Goal: Information Seeking & Learning: Learn about a topic

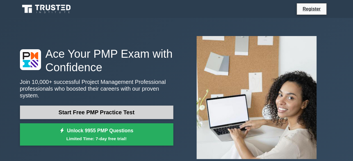
click at [79, 112] on link "Start Free PMP Practice Test" at bounding box center [97, 111] width 154 height 13
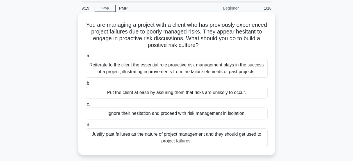
scroll to position [28, 0]
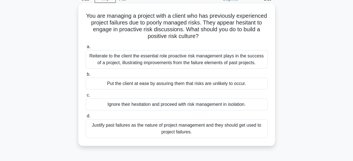
click at [157, 62] on div "Reiterate to the client the essential role proactive risk management plays in t…" at bounding box center [177, 59] width 182 height 19
click at [86, 49] on input "a. Reiterate to the client the essential role proactive risk management plays i…" at bounding box center [86, 47] width 0 height 4
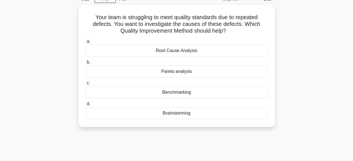
scroll to position [0, 0]
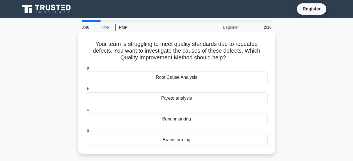
click at [179, 78] on div "Root Cause Analysis" at bounding box center [177, 77] width 182 height 12
click at [86, 70] on input "a. Root Cause Analysis" at bounding box center [86, 68] width 0 height 4
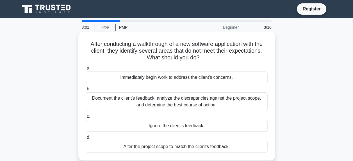
click at [168, 102] on div "Document the client's feedback, analyze the discrepancies against the project s…" at bounding box center [177, 101] width 182 height 19
click at [86, 91] on input "b. Document the client's feedback, analyze the discrepancies against the projec…" at bounding box center [86, 89] width 0 height 4
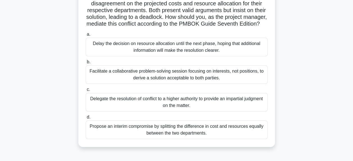
scroll to position [56, 0]
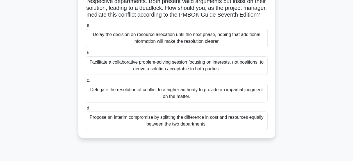
click at [170, 74] on div "Facilitate a collaborative problem-solving session focusing on interests, not p…" at bounding box center [177, 65] width 182 height 19
click at [86, 55] on input "b. Facilitate a collaborative problem-solving session focusing on interests, no…" at bounding box center [86, 53] width 0 height 4
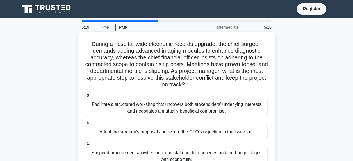
scroll to position [28, 0]
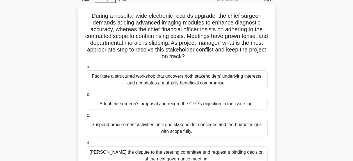
click at [192, 84] on div "Facilitate a structured workshop that uncovers both stakeholders’ underlying in…" at bounding box center [177, 79] width 182 height 19
click at [86, 69] on input "a. Facilitate a structured workshop that uncovers both stakeholders’ underlying…" at bounding box center [86, 67] width 0 height 4
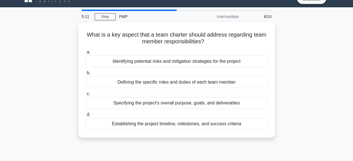
scroll to position [0, 0]
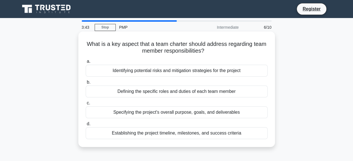
click at [143, 96] on div "Defining the specific roles and duties of each team member" at bounding box center [177, 91] width 182 height 12
click at [86, 84] on input "b. Defining the specific roles and duties of each team member" at bounding box center [86, 82] width 0 height 4
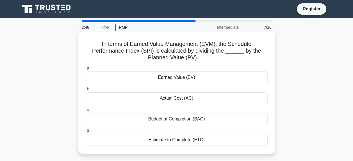
click at [175, 79] on div "Earned Value (EV)" at bounding box center [177, 77] width 182 height 12
click at [86, 70] on input "a. Earned Value (EV)" at bounding box center [86, 68] width 0 height 4
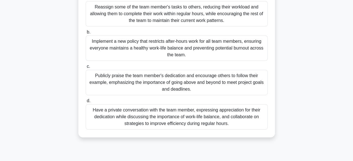
scroll to position [112, 0]
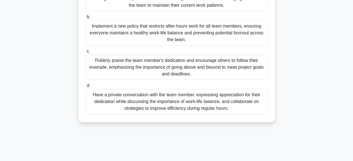
click at [117, 65] on div "Publicly praise the team member's dedication and encourage others to follow the…" at bounding box center [177, 67] width 182 height 25
click at [86, 53] on input "c. Publicly praise the team member's dedication and encourage others to follow …" at bounding box center [86, 51] width 0 height 4
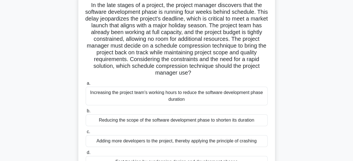
scroll to position [56, 0]
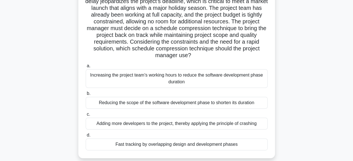
click at [161, 144] on div "Fast tracking by overlapping design and development phases" at bounding box center [177, 144] width 182 height 12
click at [86, 137] on input "d. Fast tracking by overlapping design and development phases" at bounding box center [86, 135] width 0 height 4
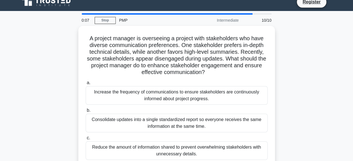
scroll to position [0, 0]
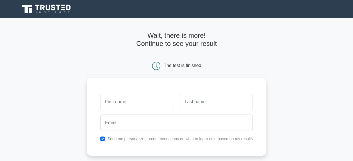
click at [160, 94] on input "text" at bounding box center [136, 102] width 73 height 16
type input "said"
click at [220, 104] on input "text" at bounding box center [216, 102] width 73 height 16
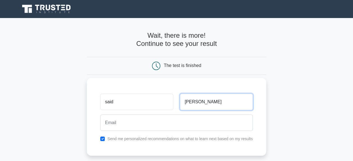
type input "[PERSON_NAME]"
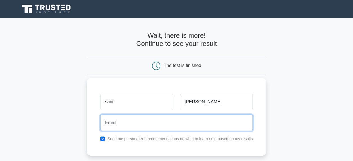
click at [174, 123] on input "email" at bounding box center [176, 122] width 153 height 16
paste input "60295 - 00029559755"
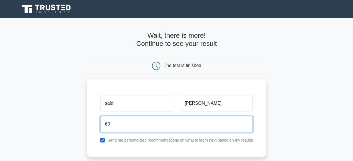
type input "6"
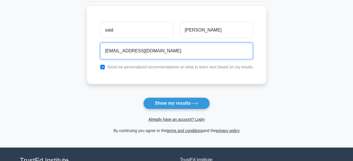
scroll to position [84, 0]
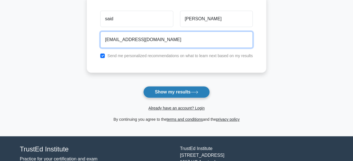
type input "[EMAIL_ADDRESS][DOMAIN_NAME]"
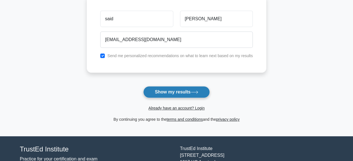
click at [171, 90] on button "Show my results" at bounding box center [176, 92] width 66 height 12
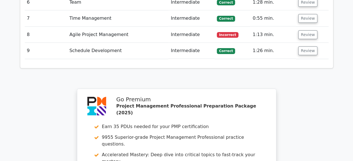
scroll to position [1068, 0]
